Goal: Transaction & Acquisition: Purchase product/service

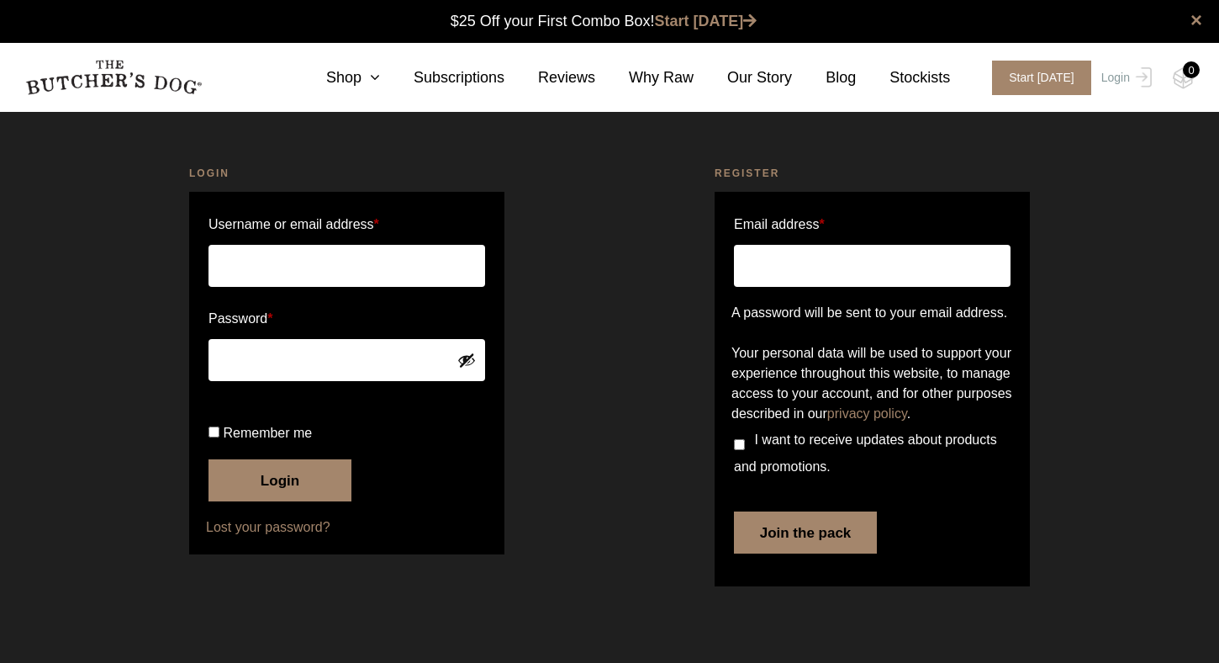
scroll to position [1, 0]
type input "[EMAIL_ADDRESS][DOMAIN_NAME]"
click at [280, 501] on button "Login" at bounding box center [280, 480] width 143 height 42
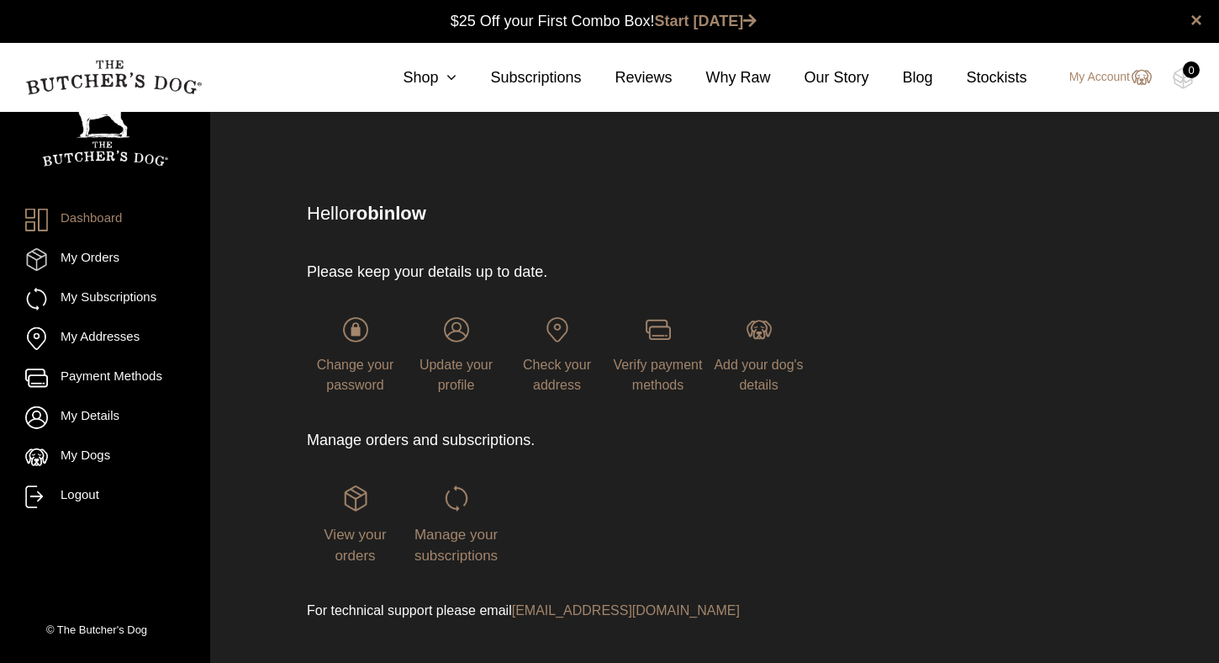
scroll to position [1, 0]
click at [447, 78] on icon at bounding box center [447, 77] width 19 height 15
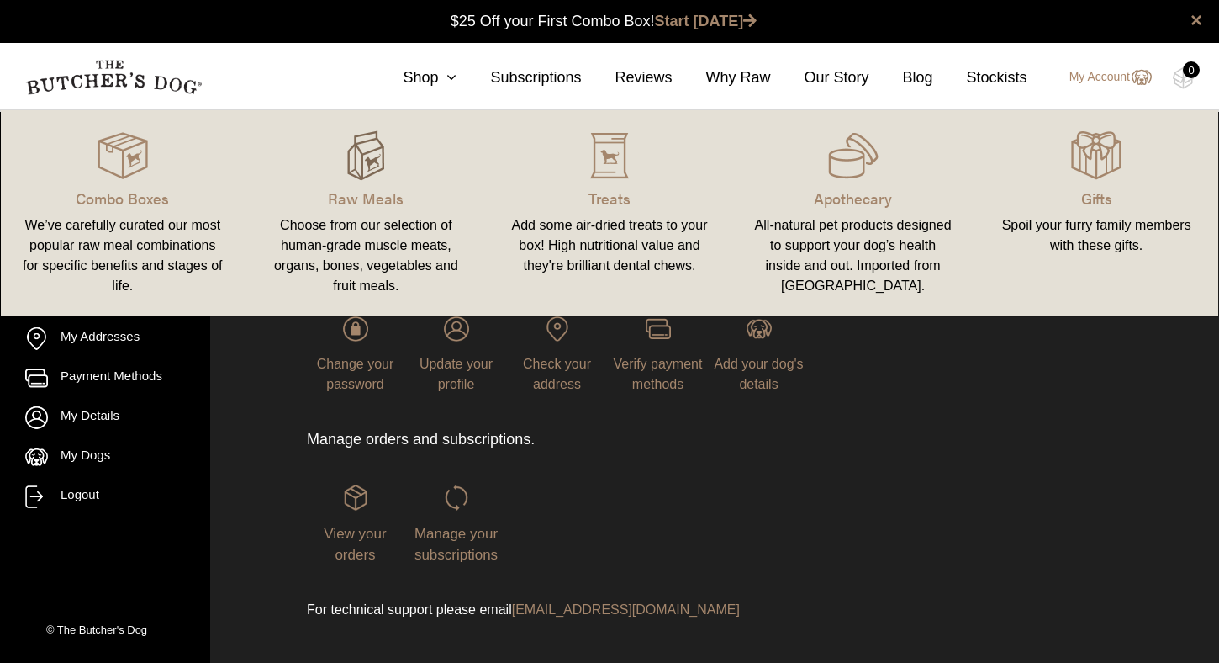
click at [372, 167] on img at bounding box center [366, 155] width 50 height 50
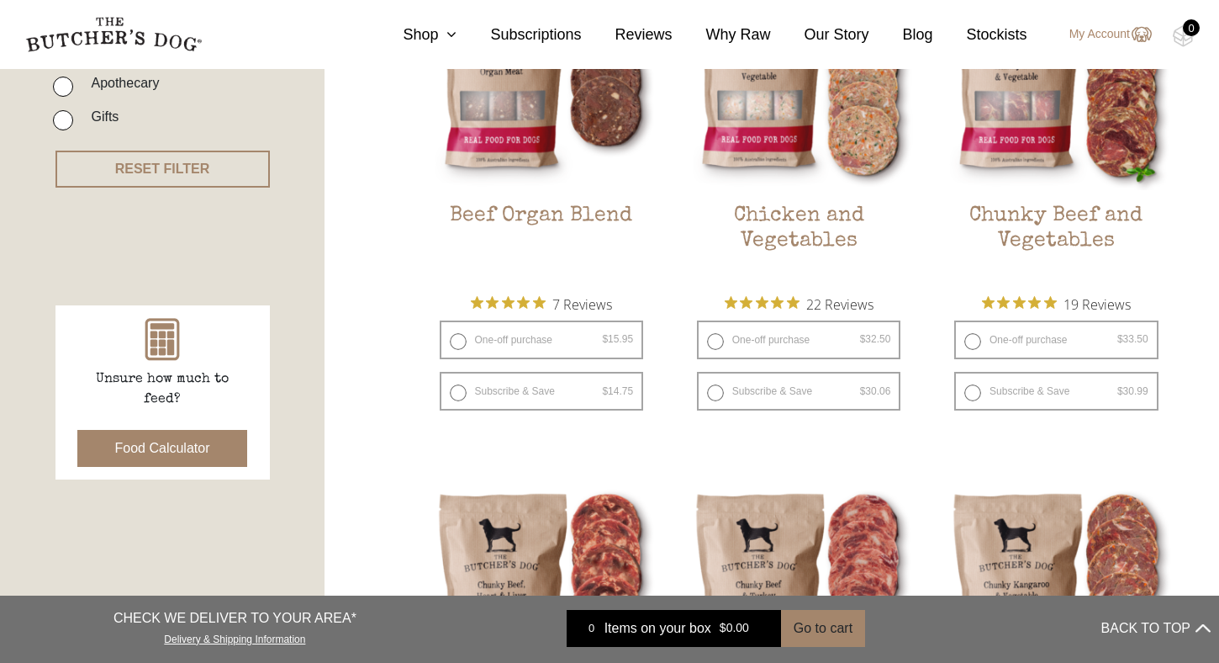
scroll to position [547, 0]
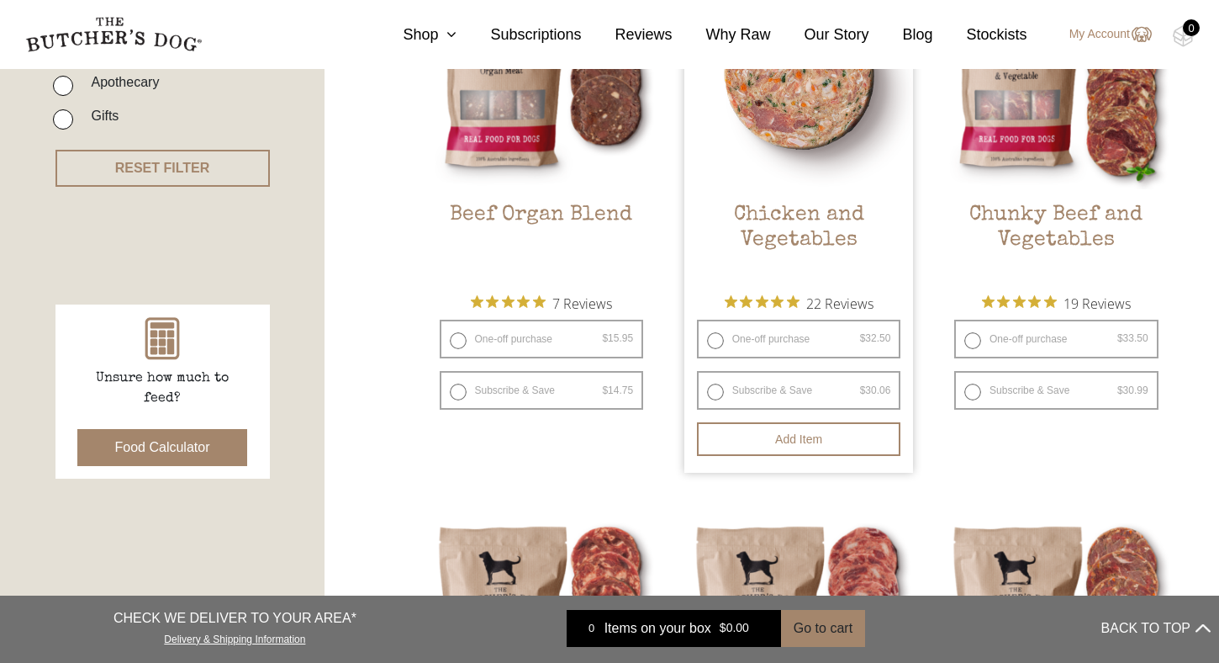
click at [717, 338] on label "One-off purchase $ 32.50 — or subscribe and save 7.5%" at bounding box center [799, 339] width 204 height 39
radio input "true"
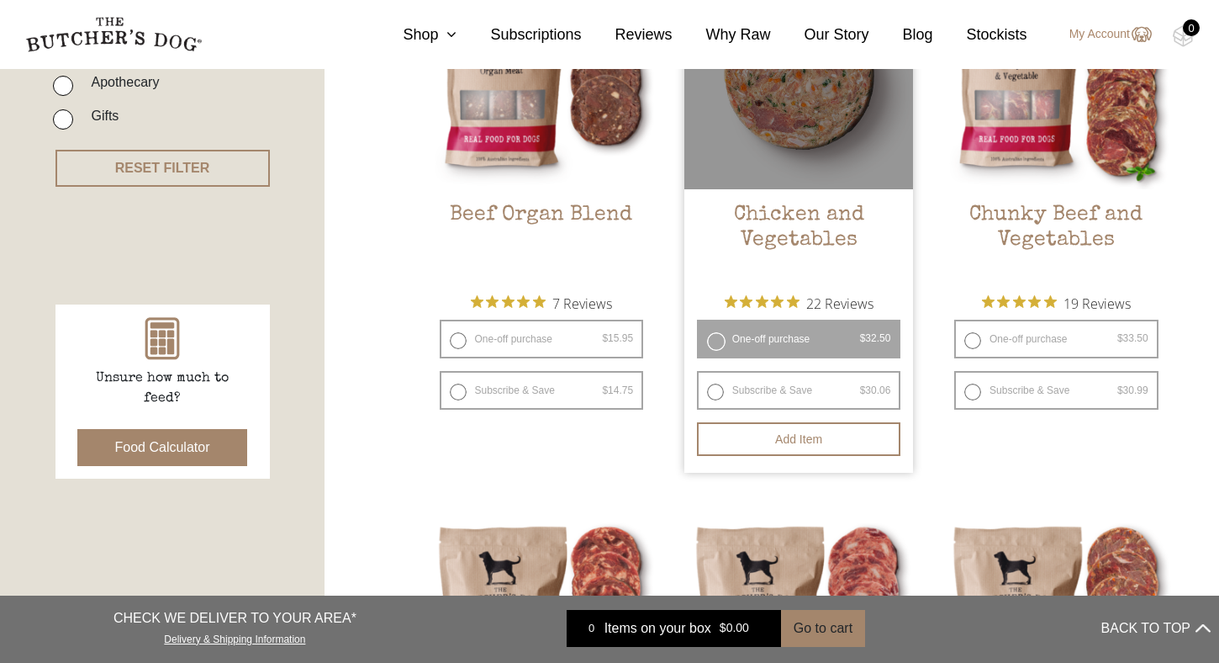
click at [716, 340] on label "One-off purchase $ 32.50 — or subscribe and save 7.5%" at bounding box center [799, 339] width 204 height 39
click at [796, 436] on button "Add item" at bounding box center [799, 439] width 204 height 34
click at [711, 341] on label "One-off purchase $ 32.50 — or subscribe and save 7.5%" at bounding box center [799, 339] width 204 height 39
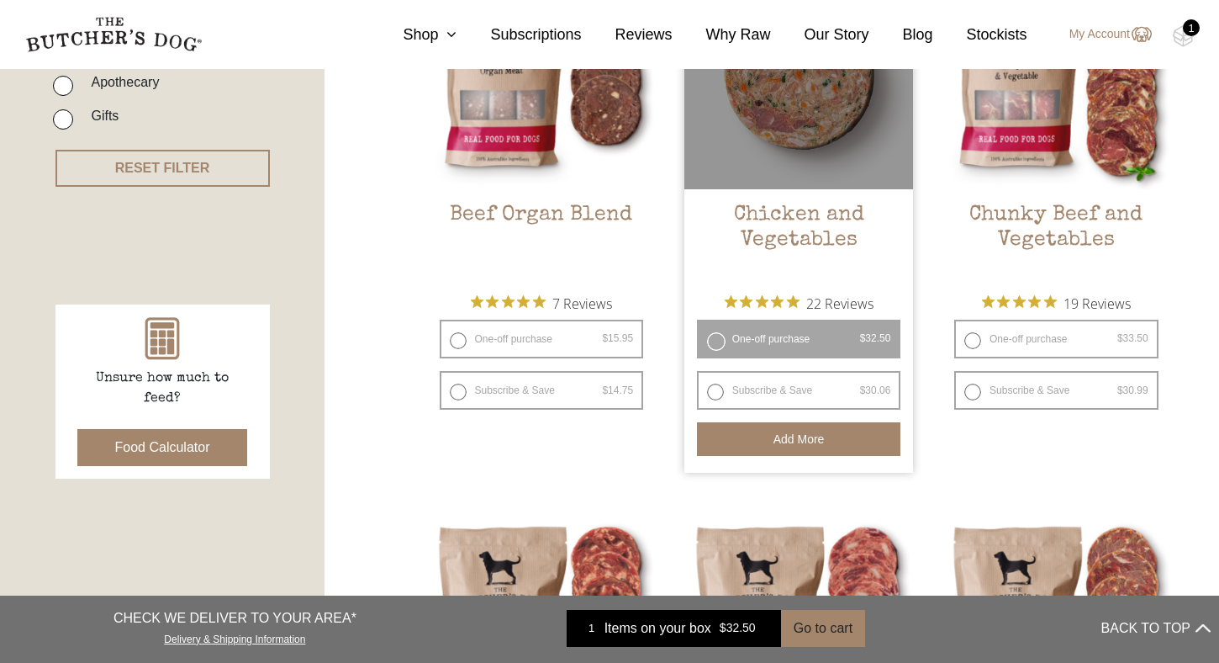
click at [816, 439] on button "Add more" at bounding box center [799, 439] width 204 height 34
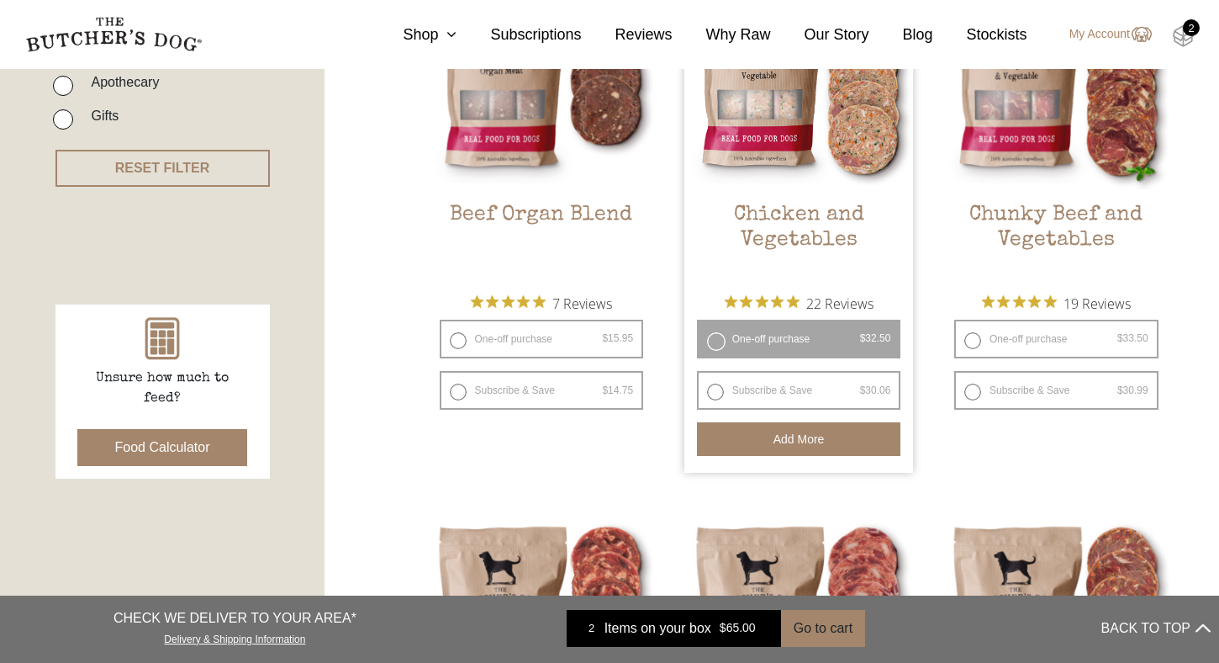
click at [1193, 37] on img at bounding box center [1183, 36] width 21 height 22
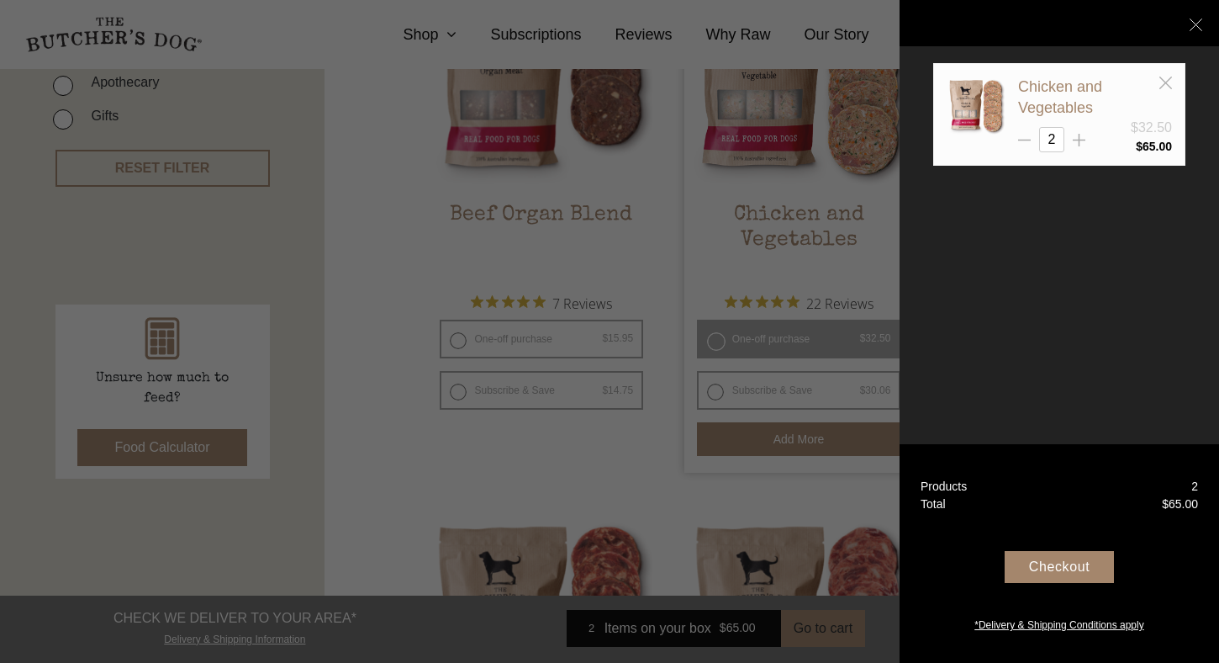
click at [1076, 563] on div "Checkout" at bounding box center [1059, 567] width 109 height 32
